Goal: Information Seeking & Learning: Learn about a topic

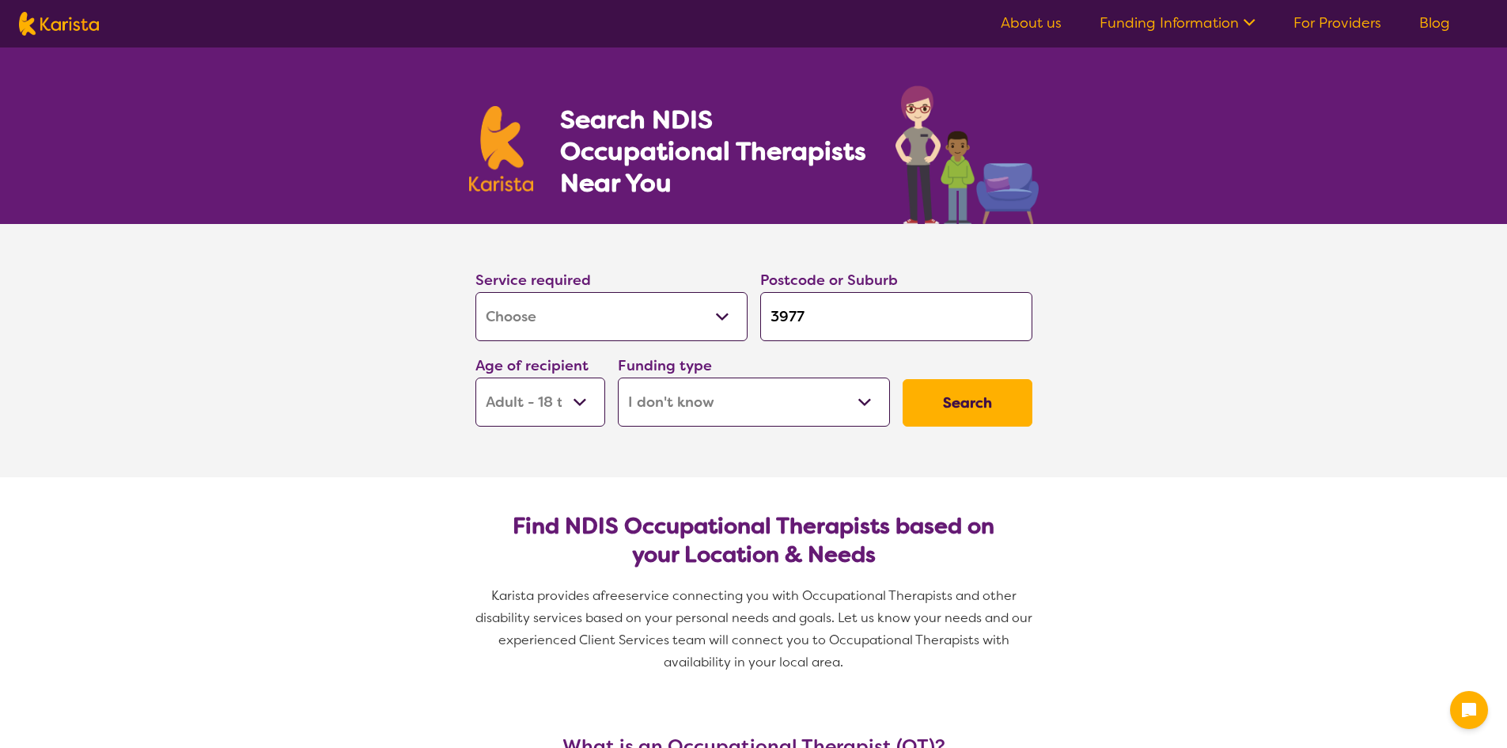
select select "[MEDICAL_DATA]"
select select "AD"
select select "i-don-t-know"
select select "[MEDICAL_DATA]"
select select "AD"
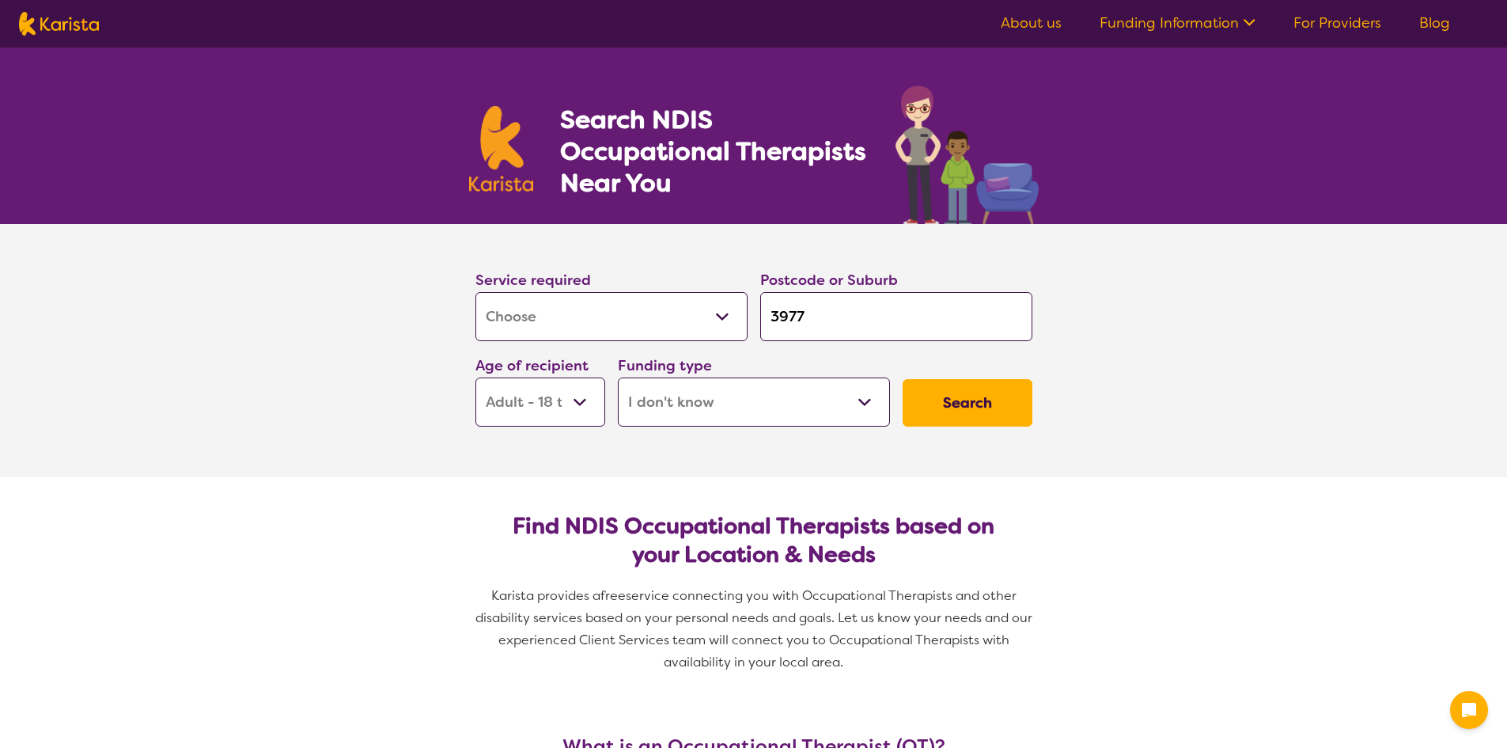
select select "i-don-t-know"
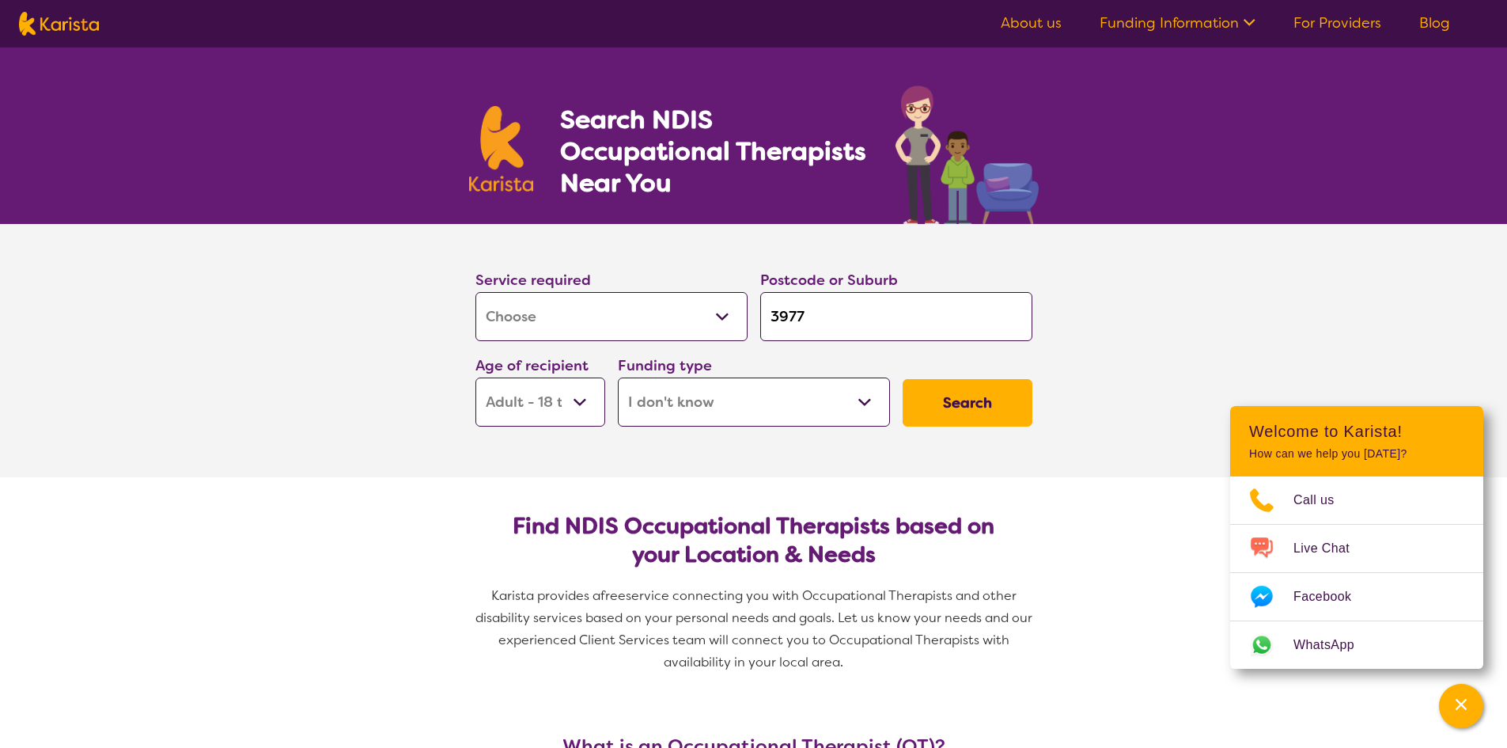
click at [585, 397] on select "Early Childhood - 0 to 9 Child - 10 to 11 Adolescent - 12 to 17 Adult - 18 to 6…" at bounding box center [541, 401] width 130 height 49
click at [580, 390] on select "Early Childhood - 0 to 9 Child - 10 to 11 Adolescent - 12 to 17 Adult - 18 to 6…" at bounding box center [541, 401] width 130 height 49
click at [725, 400] on select "Home Care Package (HCP) National Disability Insurance Scheme (NDIS) I don't know" at bounding box center [754, 401] width 272 height 49
select select
click at [618, 377] on select "Home Care Package (HCP) National Disability Insurance Scheme (NDIS) I don't know" at bounding box center [754, 401] width 272 height 49
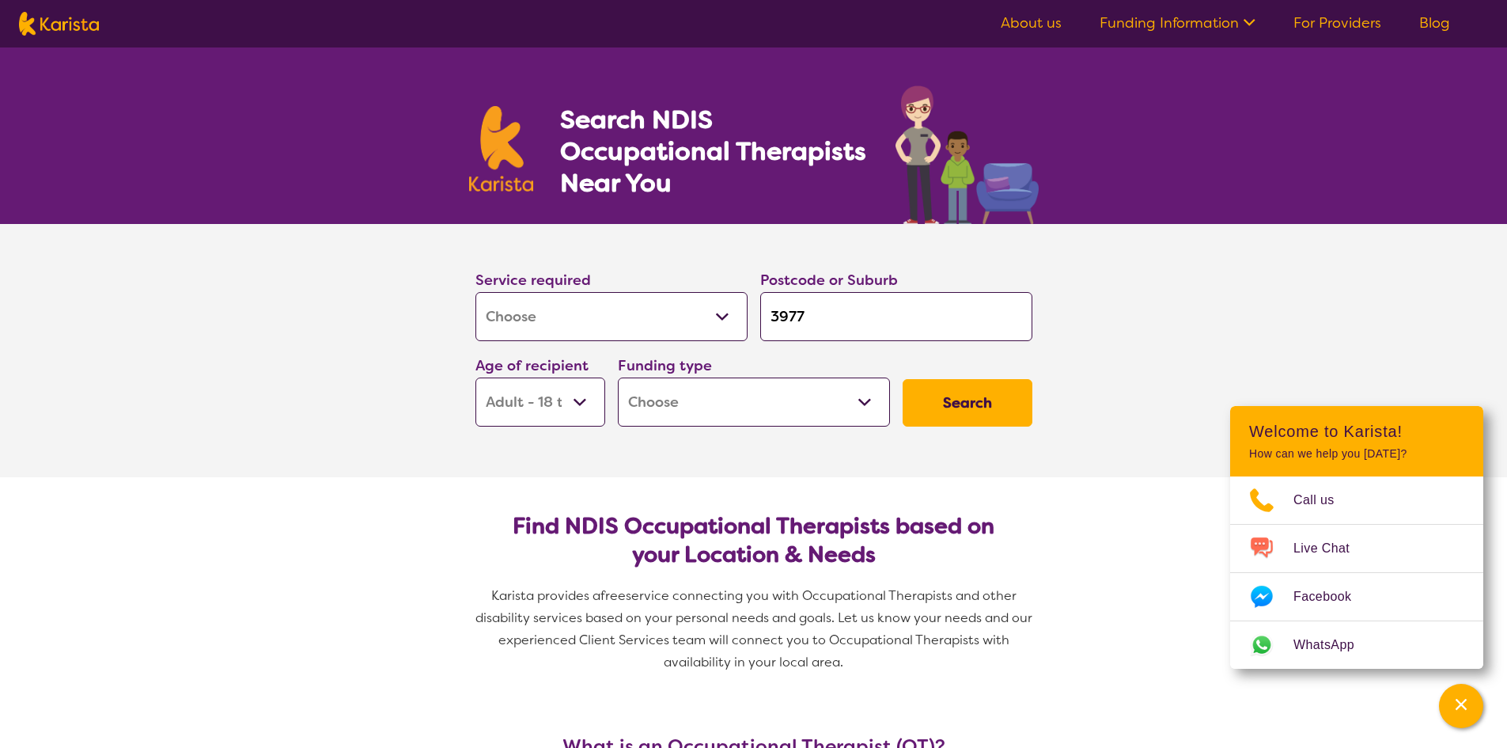
select select
click at [668, 412] on select "Home Care Package (HCP) National Disability Insurance Scheme (NDIS) I don't know" at bounding box center [754, 401] width 272 height 49
click at [668, 411] on select "Home Care Package (HCP) National Disability Insurance Scheme (NDIS) I don't know" at bounding box center [754, 401] width 272 height 49
click at [713, 406] on select "Home Care Package (HCP) National Disability Insurance Scheme (NDIS) I don't know" at bounding box center [754, 401] width 272 height 49
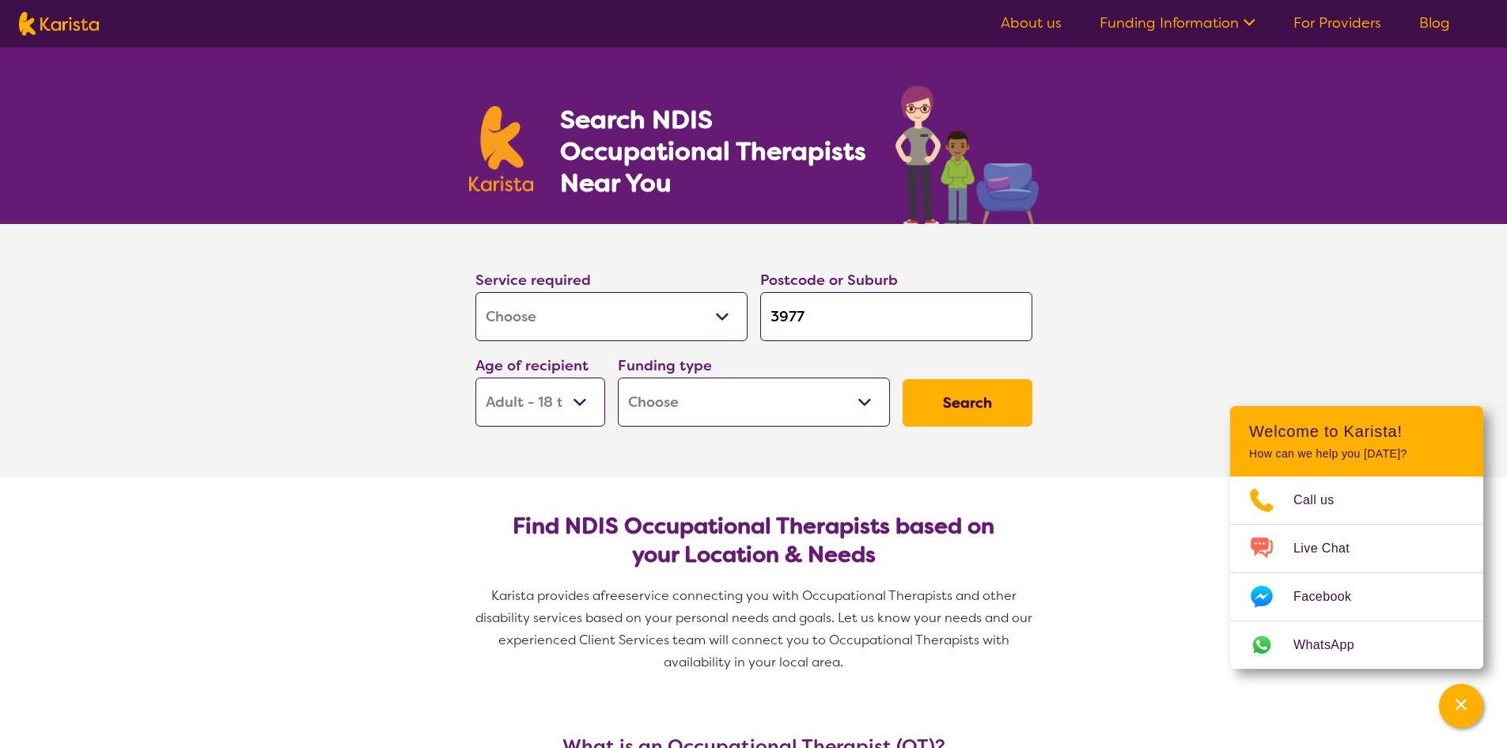
click at [1002, 405] on button "Search" at bounding box center [968, 402] width 130 height 47
click at [779, 407] on select "Home Care Package (HCP) National Disability Insurance Scheme (NDIS) I don't know" at bounding box center [754, 401] width 272 height 49
select select "i-don-t-know"
click at [618, 377] on select "Home Care Package (HCP) National Disability Insurance Scheme (NDIS) I don't know" at bounding box center [754, 401] width 272 height 49
select select "i-don-t-know"
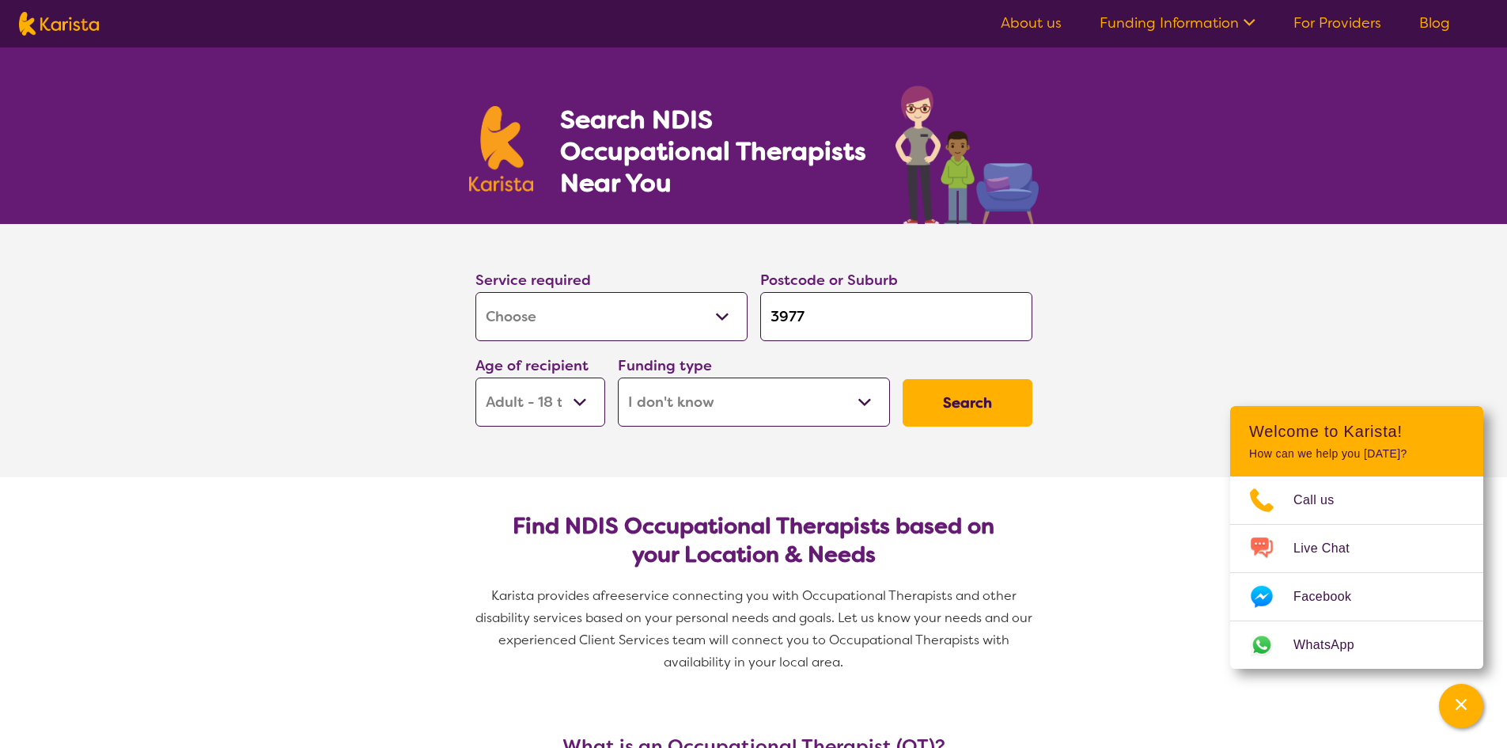
click at [965, 392] on button "Search" at bounding box center [968, 402] width 130 height 47
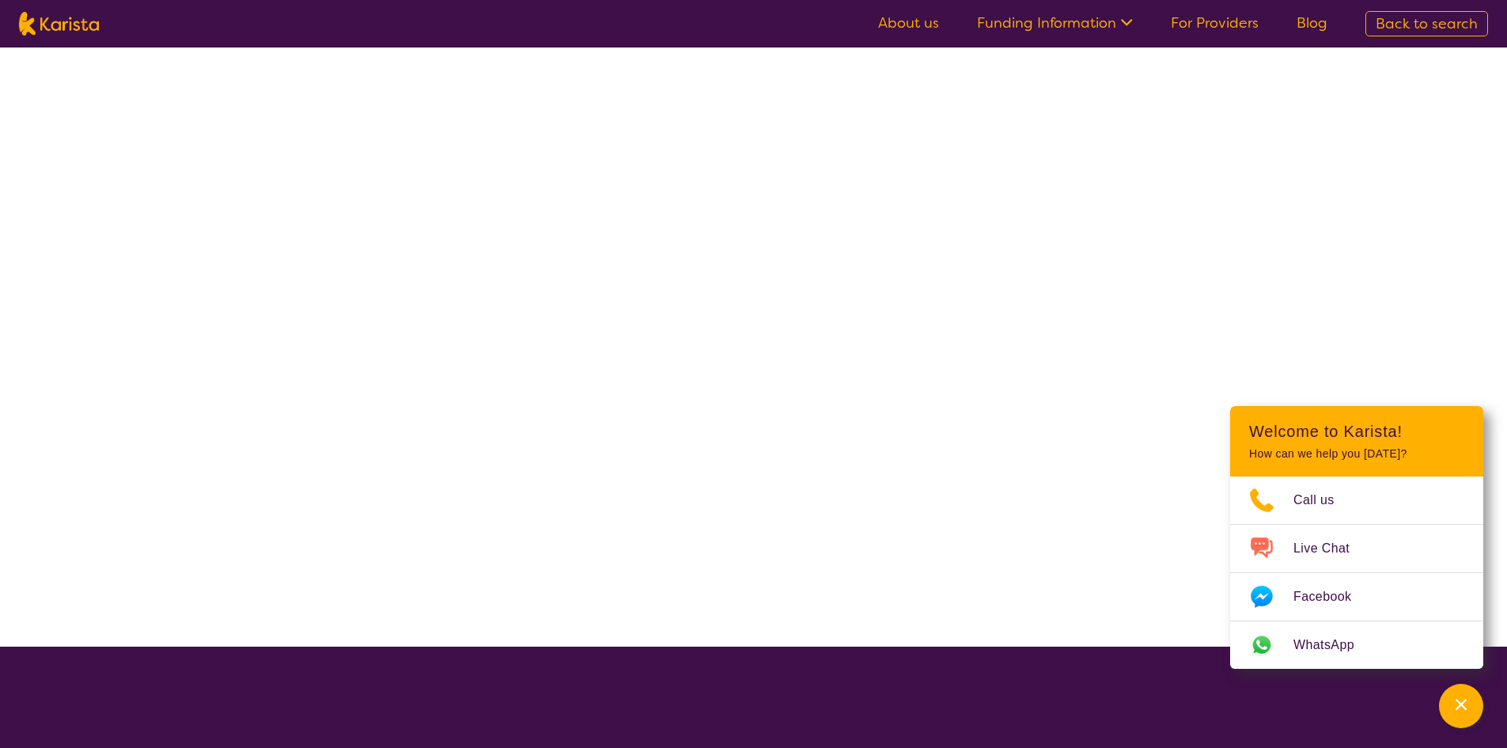
select select "[MEDICAL_DATA]"
select select "AD"
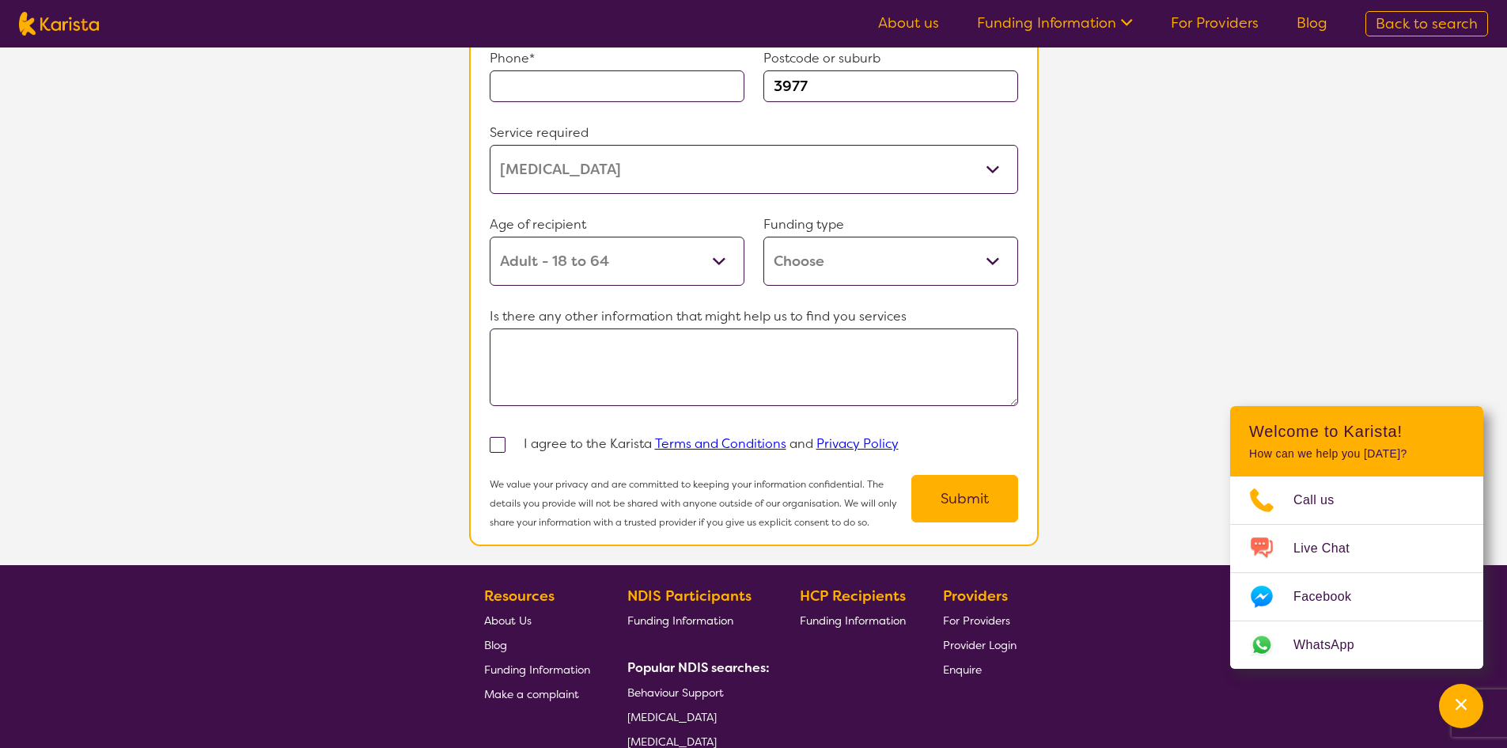
scroll to position [1597, 0]
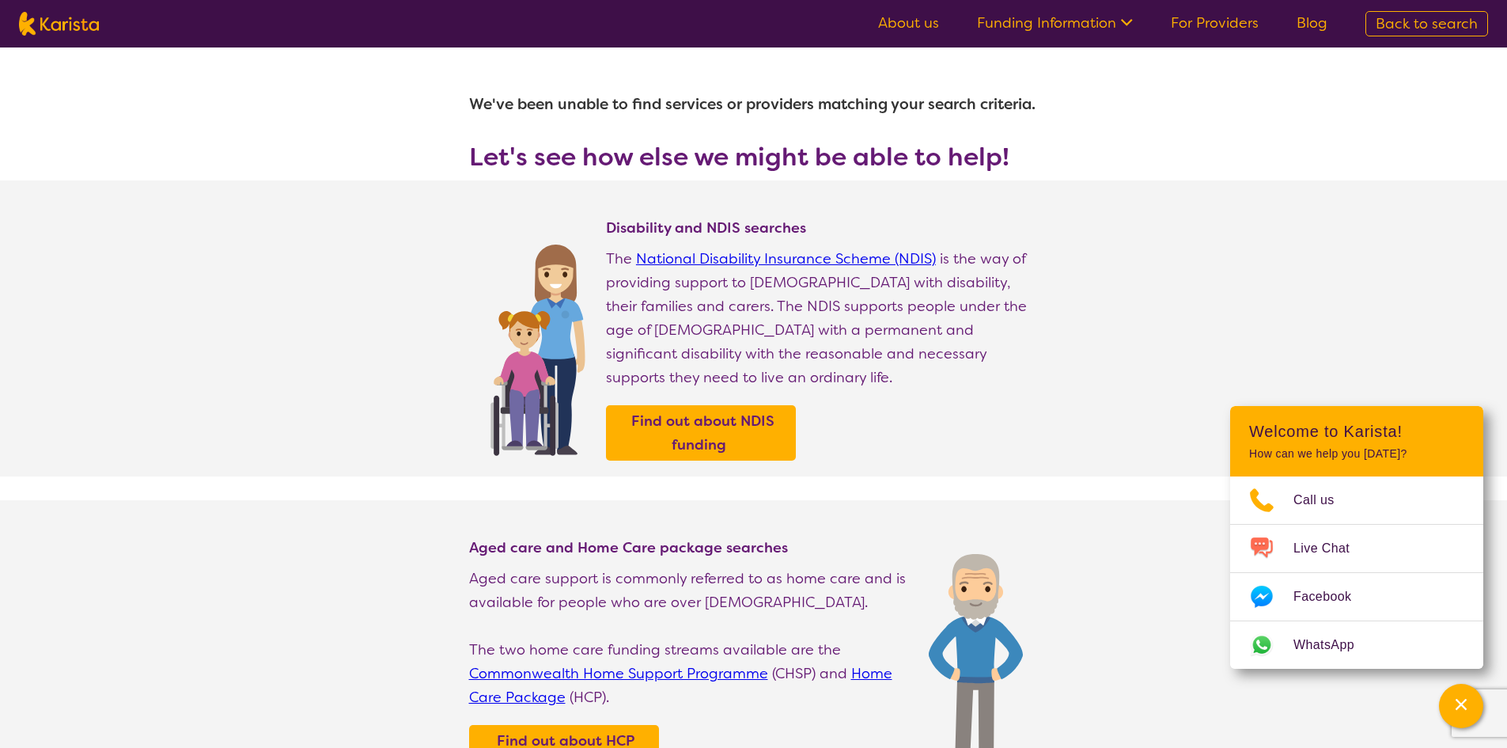
select select "[MEDICAL_DATA]"
select select "AD"
select select "i-don-t-know"
select select "[MEDICAL_DATA]"
select select "AD"
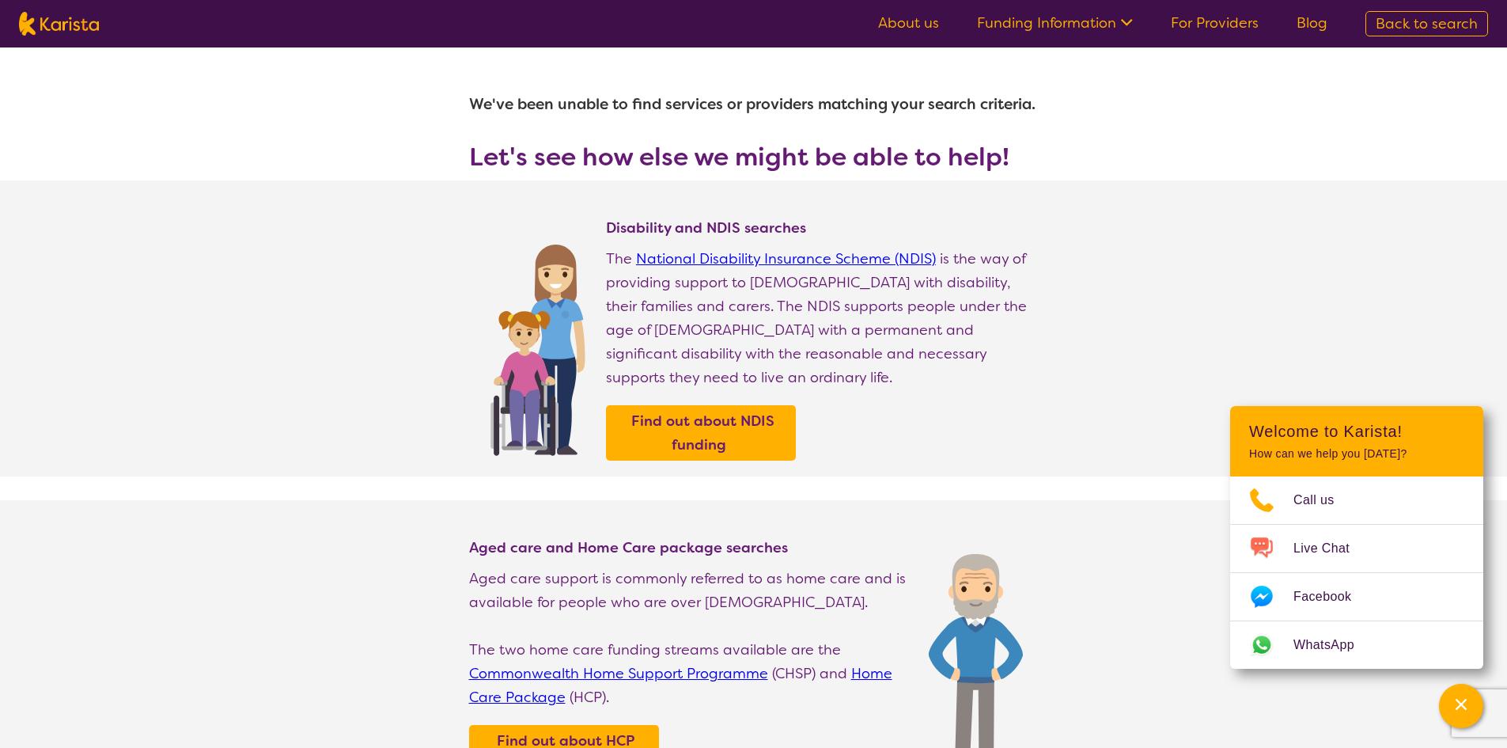
select select "i-don-t-know"
